Goal: Complete application form

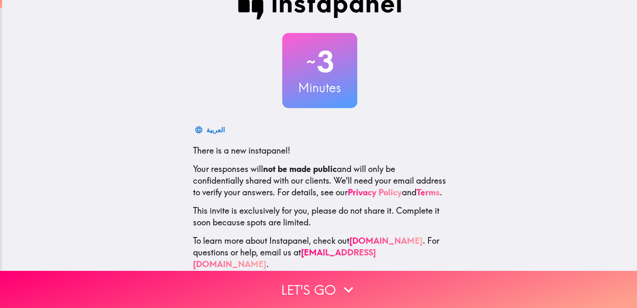
scroll to position [39, 0]
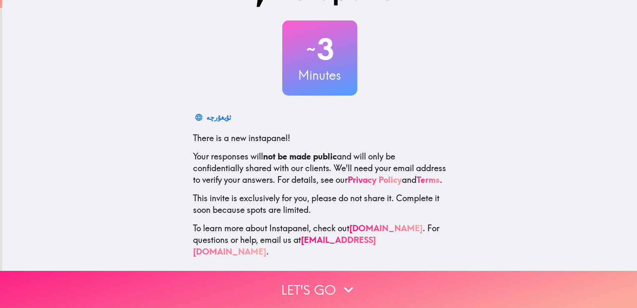
click at [286, 286] on button "Let's go" at bounding box center [318, 289] width 637 height 37
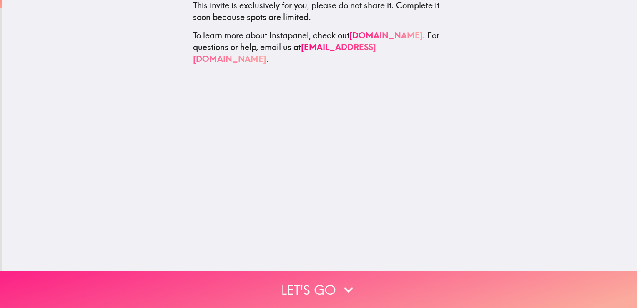
scroll to position [0, 0]
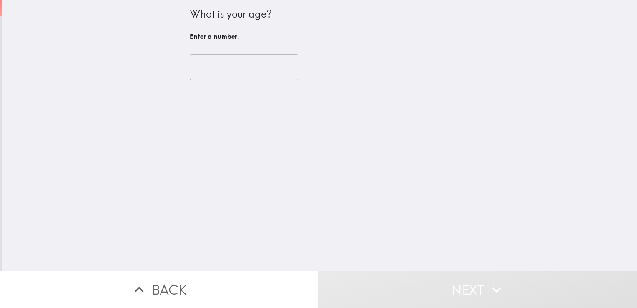
click at [202, 66] on input "number" at bounding box center [244, 67] width 109 height 26
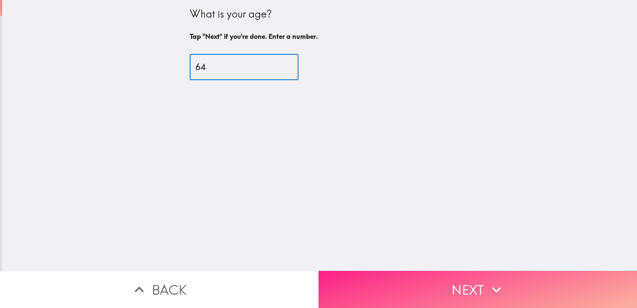
type input "64"
click at [456, 287] on button "Next" at bounding box center [478, 289] width 319 height 37
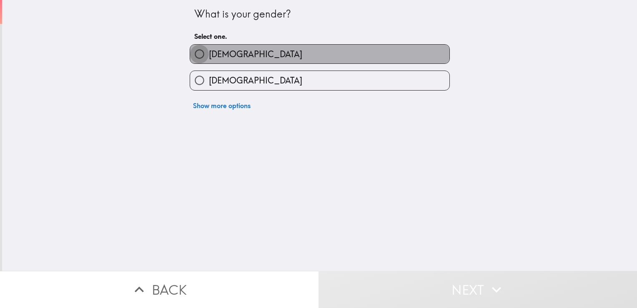
click at [196, 49] on input "[DEMOGRAPHIC_DATA]" at bounding box center [199, 54] width 19 height 19
radio input "true"
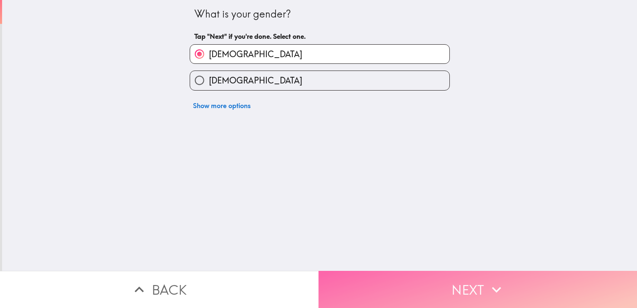
click at [468, 280] on button "Next" at bounding box center [478, 289] width 319 height 37
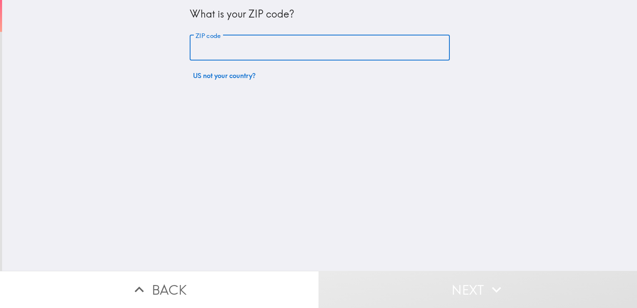
click at [219, 41] on input "ZIP code" at bounding box center [320, 48] width 260 height 26
type input "75023"
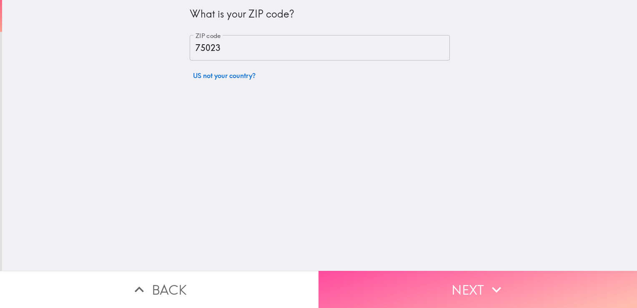
click at [456, 283] on button "Next" at bounding box center [478, 289] width 319 height 37
